Goal: Information Seeking & Learning: Learn about a topic

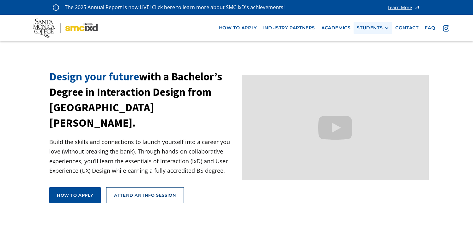
click at [371, 25] on div "STUDENTS PROspective Students GRAD SHOW 2025 Current Students Alumni" at bounding box center [372, 28] width 39 height 12
click at [371, 28] on div "STUDENTS" at bounding box center [369, 27] width 26 height 5
click at [366, 53] on link "Current Students" at bounding box center [384, 51] width 57 height 12
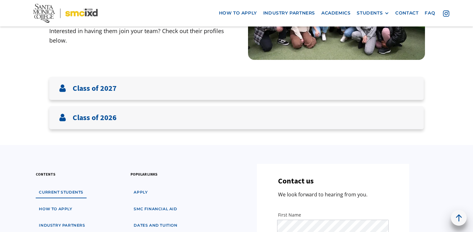
scroll to position [121, 0]
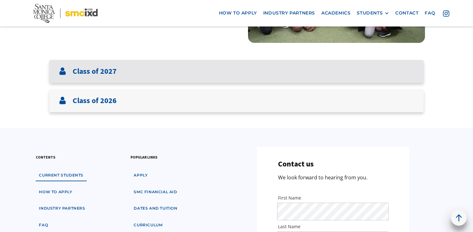
click at [303, 81] on div "Class of 2027" at bounding box center [236, 71] width 374 height 23
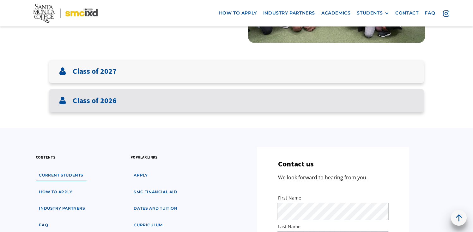
click at [302, 104] on div "Class of 2026" at bounding box center [236, 100] width 374 height 23
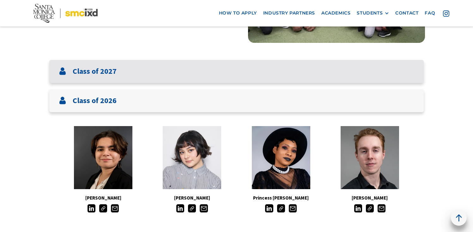
click at [312, 77] on div "Class of 2027" at bounding box center [236, 71] width 374 height 23
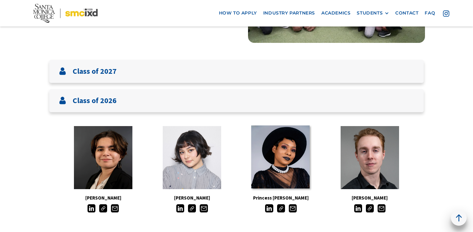
click at [273, 162] on link at bounding box center [280, 157] width 58 height 63
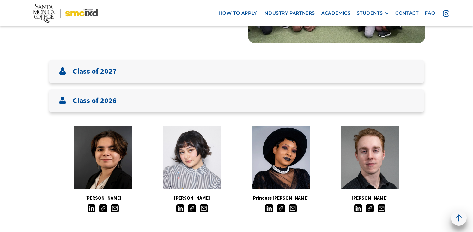
click at [194, 150] on link at bounding box center [191, 157] width 58 height 63
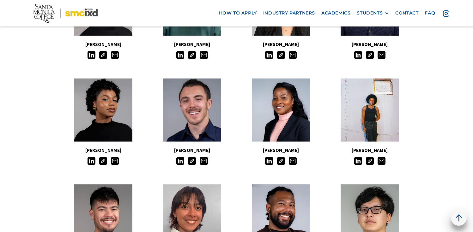
scroll to position [382, 0]
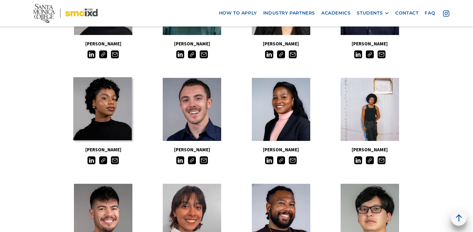
click at [75, 81] on link at bounding box center [102, 108] width 58 height 63
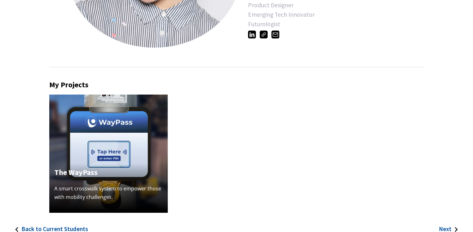
scroll to position [146, 0]
